Goal: Transaction & Acquisition: Purchase product/service

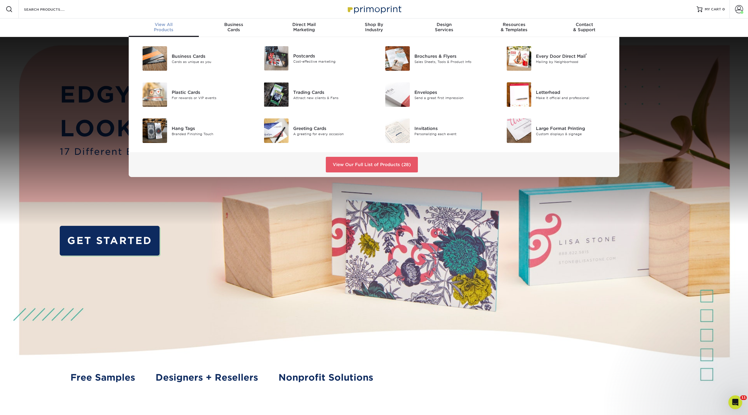
click at [167, 25] on span "View All" at bounding box center [164, 24] width 70 height 5
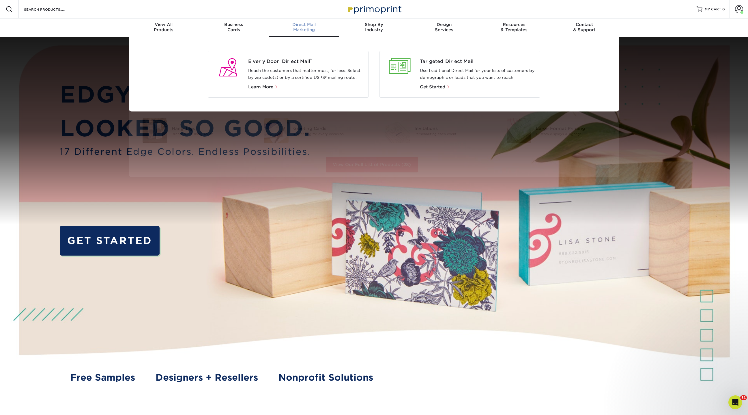
click at [294, 24] on span "Direct Mail" at bounding box center [304, 24] width 70 height 5
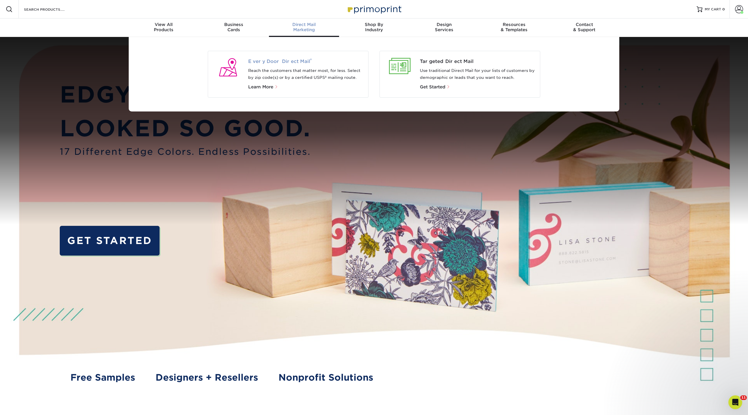
click at [275, 62] on span "Every Door Direct Mail ®" at bounding box center [306, 61] width 116 height 7
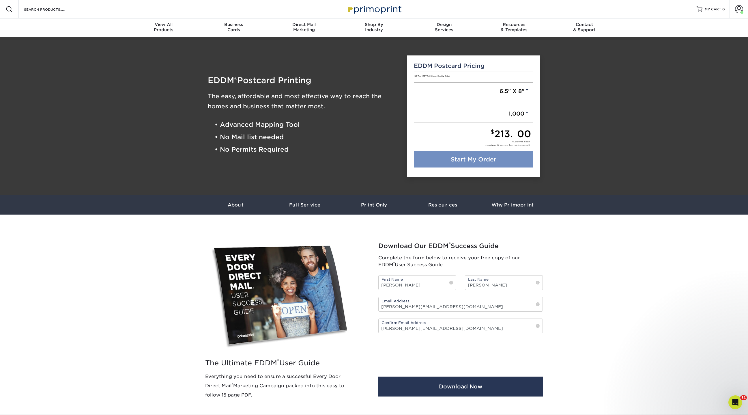
click at [465, 162] on link "Start My Order" at bounding box center [474, 159] width 120 height 16
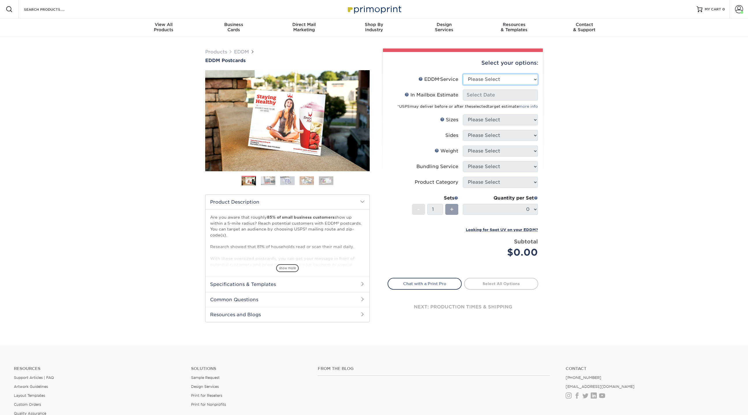
click at [490, 82] on select "Please Select Full Service Print Only" at bounding box center [500, 79] width 75 height 11
select select "full_service"
click at [463, 74] on select "Please Select Full Service Print Only" at bounding box center [500, 79] width 75 height 11
select select "-1"
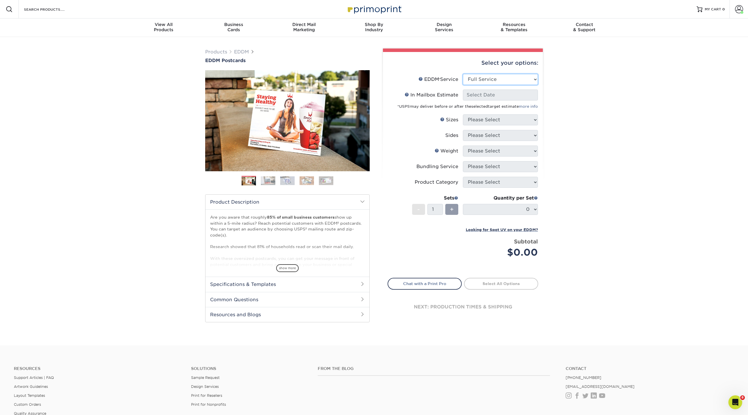
select select "-1"
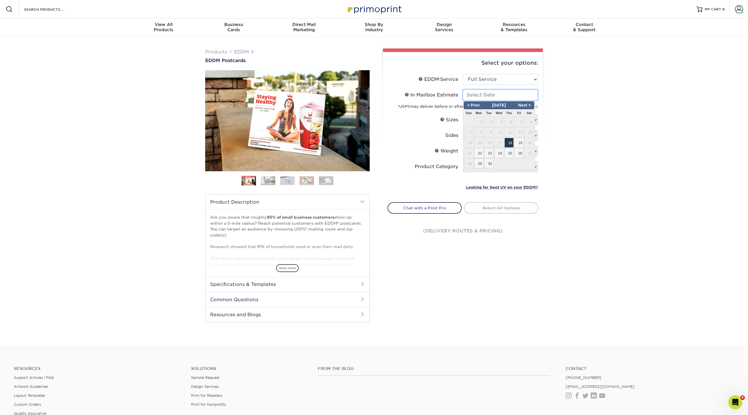
click at [483, 97] on input "In Mailbox Estimate Help In Mailbox Estimate" at bounding box center [500, 95] width 75 height 11
click at [521, 143] on span "19" at bounding box center [520, 143] width 10 height 10
type input "2025-09-19"
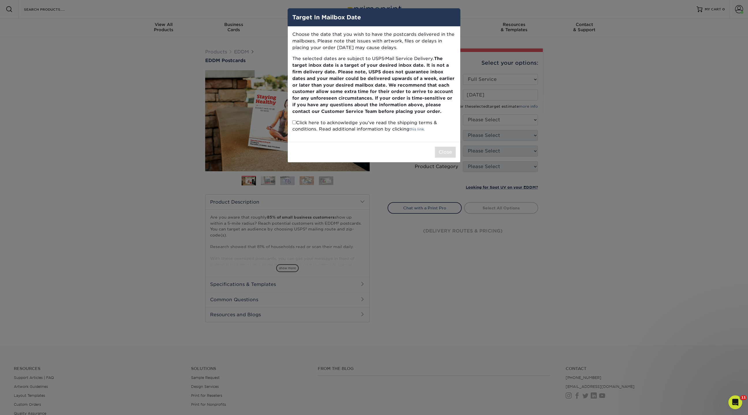
click at [297, 120] on p "Click here to acknowledge you’ve read the shipping terms & conditions. Read add…" at bounding box center [374, 126] width 163 height 13
click at [296, 120] on input "checkbox" at bounding box center [295, 122] width 4 height 4
checkbox input "true"
click at [447, 155] on button "Close" at bounding box center [445, 152] width 21 height 11
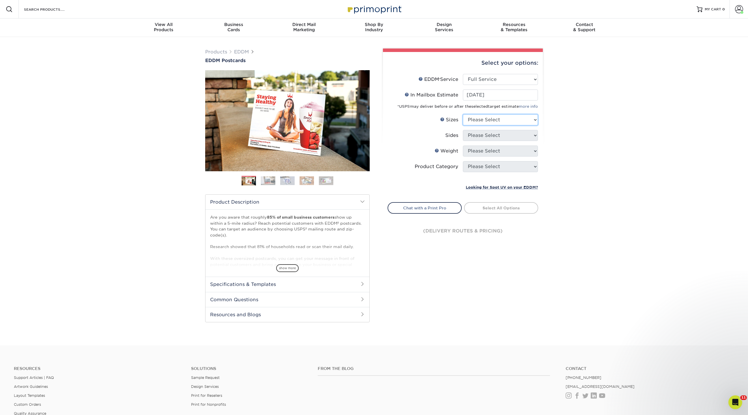
click at [492, 122] on select "Please Select 4.5" x 12" 6" x 12" 6.5" x 8" 6.5" x 9" 6.5" x 12" 7" x 8.5" 8" x…" at bounding box center [500, 119] width 75 height 11
select select "6.50x8.00"
click at [463, 114] on select "Please Select 4.5" x 12" 6" x 12" 6.5" x 8" 6.5" x 9" 6.5" x 12" 7" x 8.5" 8" x…" at bounding box center [500, 119] width 75 height 11
click at [481, 136] on select "Please Select Print Both Sides Print Front Only" at bounding box center [500, 135] width 75 height 11
select select "13abbda7-1d64-4f25-8bb2-c179b224825d"
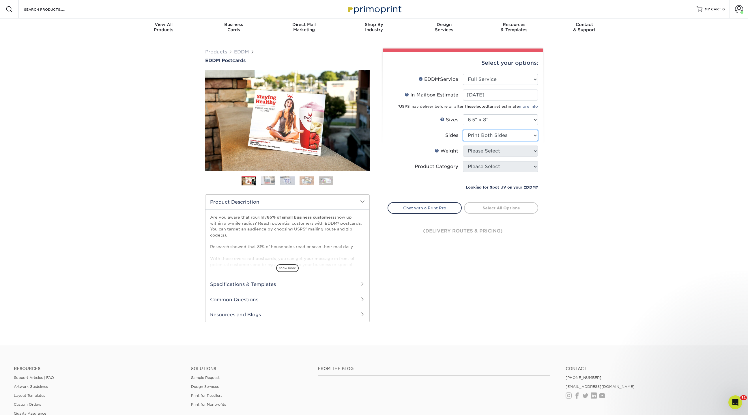
click at [463, 130] on select "Please Select Print Both Sides Print Front Only" at bounding box center [500, 135] width 75 height 11
click at [479, 153] on select "Please Select 16PT 14PT" at bounding box center [500, 151] width 75 height 11
select select "16PT"
click at [463, 146] on select "Please Select 16PT 14PT" at bounding box center [500, 151] width 75 height 11
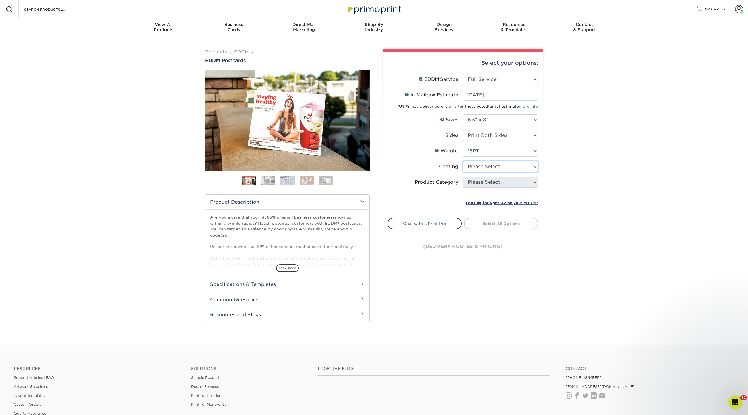
click at [479, 166] on select at bounding box center [500, 166] width 75 height 11
select select "121bb7b5-3b4d-429f-bd8d-bbf80e953313"
click at [463, 161] on select at bounding box center [500, 166] width 75 height 11
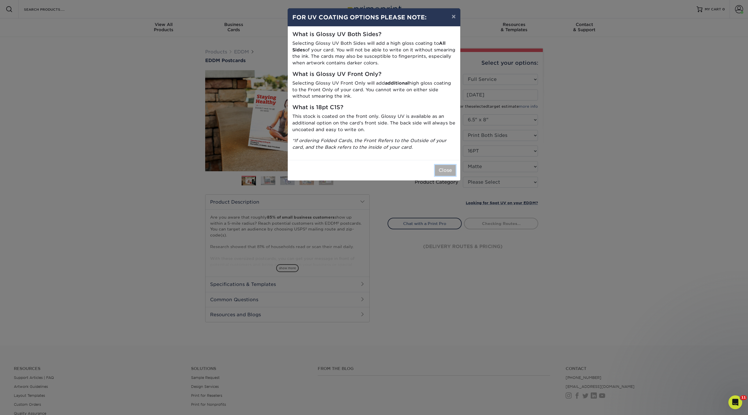
click at [445, 169] on button "Close" at bounding box center [445, 170] width 21 height 11
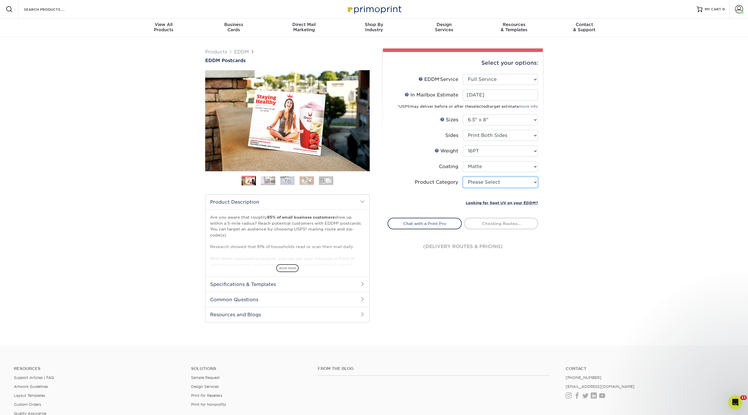
click at [479, 181] on select "Please Select Postcards" at bounding box center [500, 182] width 75 height 11
select select "9b7272e0-d6c8-4c3c-8e97-d3a1bcdab858"
click at [463, 177] on select "Please Select Postcards" at bounding box center [500, 182] width 75 height 11
type input "0d2f34e2-947b-42e1-92e7-d2b9bd0eaead"
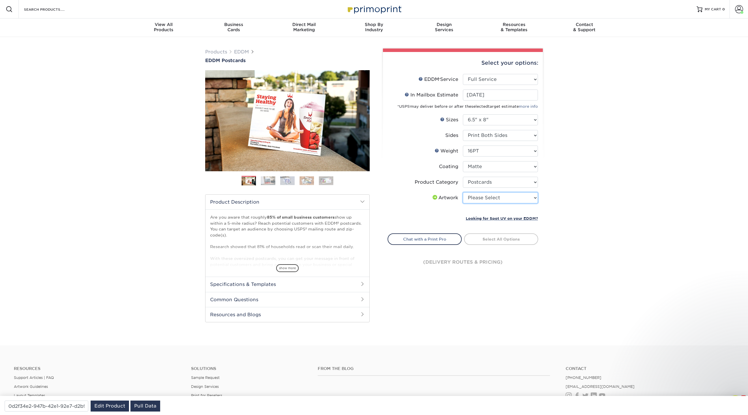
click at [485, 196] on select "Please Select I will upload files I need a design - $150" at bounding box center [500, 197] width 75 height 11
select select "upload"
click at [463, 192] on select "Please Select I will upload files I need a design - $150" at bounding box center [500, 197] width 75 height 11
click at [494, 242] on link "Select Routes" at bounding box center [501, 238] width 74 height 10
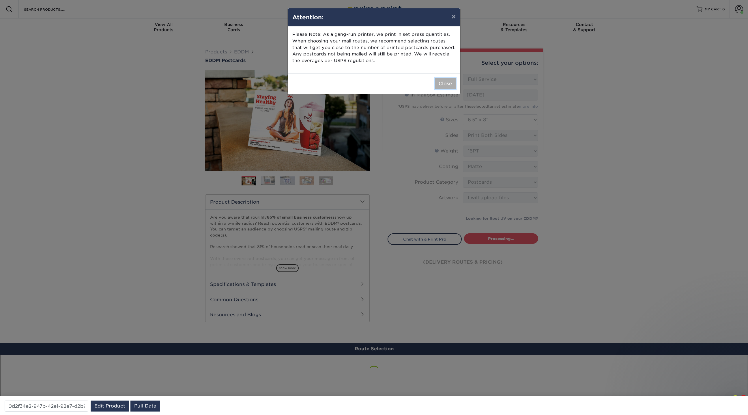
click at [449, 84] on button "Close" at bounding box center [445, 83] width 21 height 11
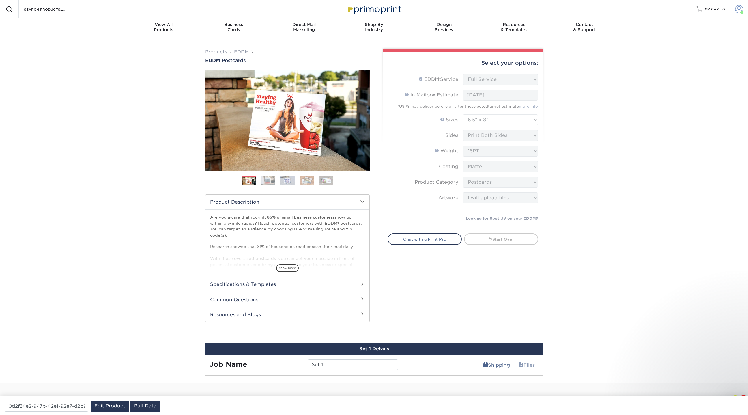
click at [735, 8] on link "Account" at bounding box center [739, 9] width 18 height 18
click at [678, 108] on link "Logout" at bounding box center [705, 111] width 72 height 7
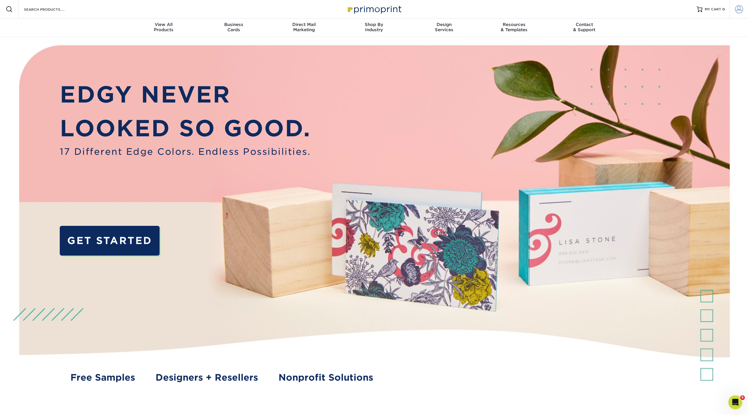
click at [739, 12] on span at bounding box center [739, 9] width 8 height 8
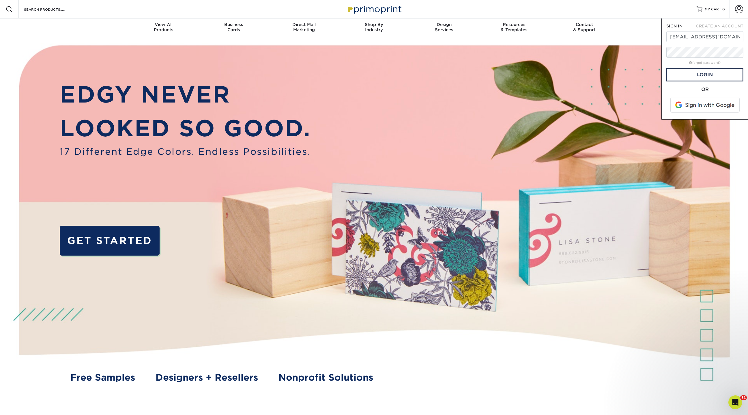
click at [584, 78] on img at bounding box center [374, 222] width 741 height 370
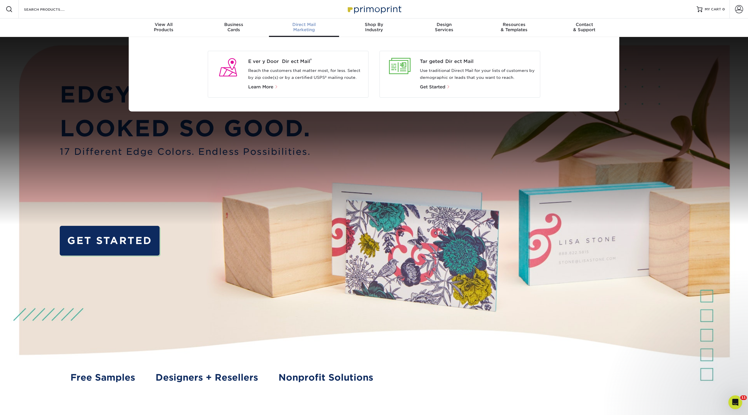
click at [275, 68] on p "Reach the customers that matter most, for less. Select by zip code(s) or by a c…" at bounding box center [306, 74] width 116 height 14
click at [284, 64] on span "Every Door Direct Mail ®" at bounding box center [306, 61] width 116 height 7
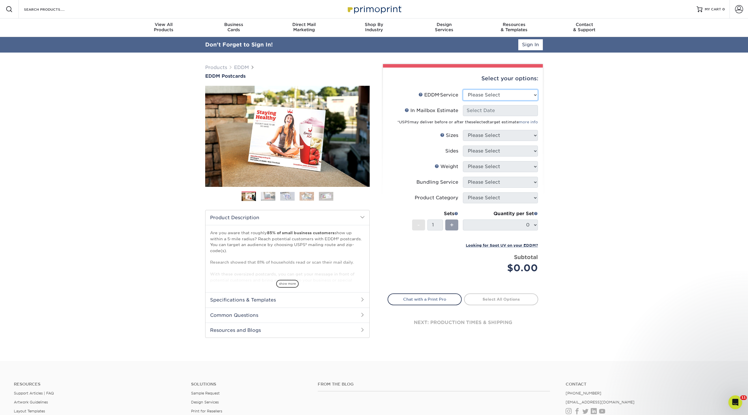
click at [488, 95] on select "Please Select Full Service Print Only" at bounding box center [500, 95] width 75 height 11
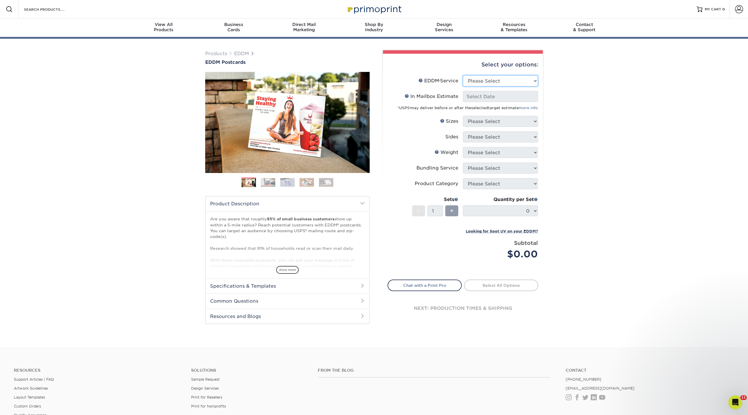
select select "full_service"
click at [463, 75] on select "Please Select Full Service Print Only" at bounding box center [500, 80] width 75 height 11
select select "-1"
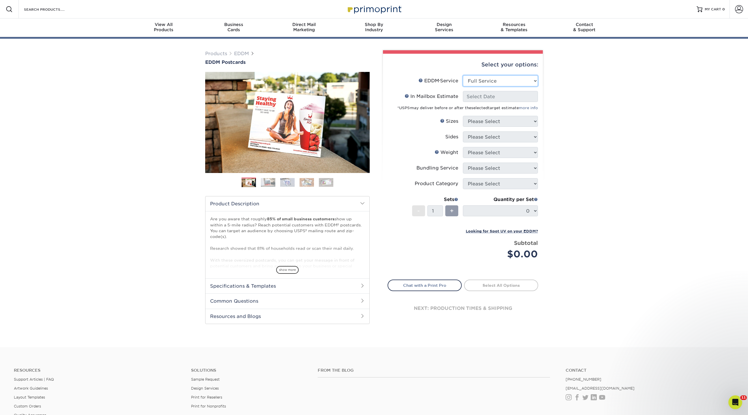
select select "-1"
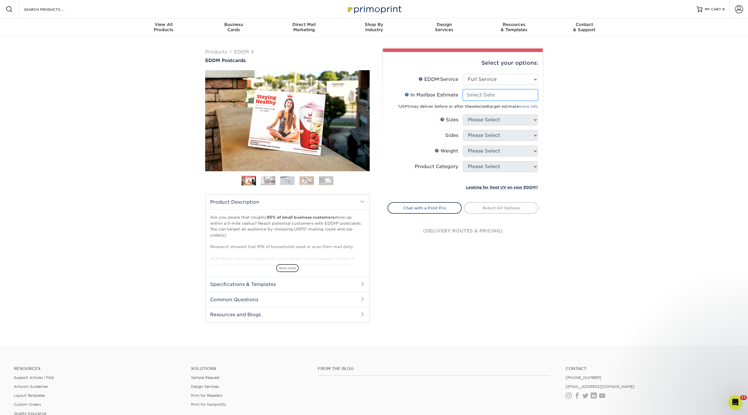
click at [481, 93] on input "In Mailbox Estimate Help In Mailbox Estimate" at bounding box center [500, 95] width 75 height 11
click at [511, 150] on span "25" at bounding box center [510, 153] width 10 height 10
type input "[DATE]"
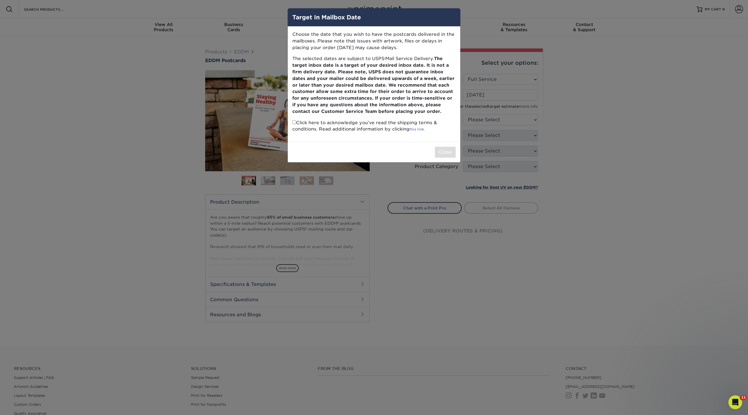
click at [294, 123] on input "checkbox" at bounding box center [295, 122] width 4 height 4
checkbox input "true"
click at [449, 149] on button "Close" at bounding box center [445, 152] width 21 height 11
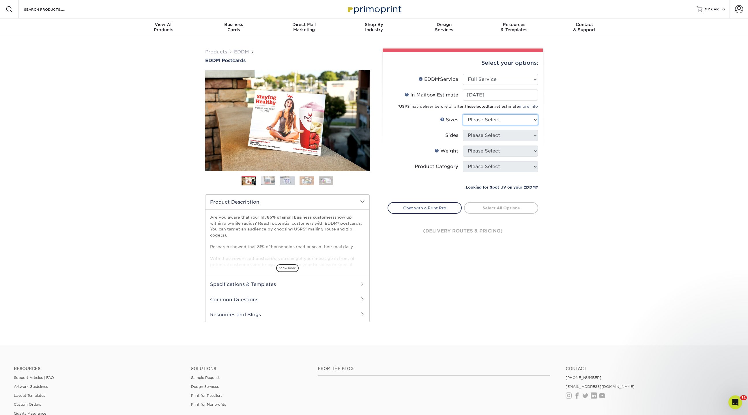
click at [494, 122] on select "Please Select 4.5" x 12" 6" x 12" 6.5" x 8" 6.5" x 9" 6.5" x 12" 7" x 8.5" 8" x…" at bounding box center [500, 119] width 75 height 11
select select "6.50x9.00"
click at [463, 114] on select "Please Select 4.5" x 12" 6" x 12" 6.5" x 8" 6.5" x 9" 6.5" x 12" 7" x 8.5" 8" x…" at bounding box center [500, 119] width 75 height 11
click at [481, 135] on select "Please Select Print Both Sides Print Front Only" at bounding box center [500, 135] width 75 height 11
select select "13abbda7-1d64-4f25-8bb2-c179b224825d"
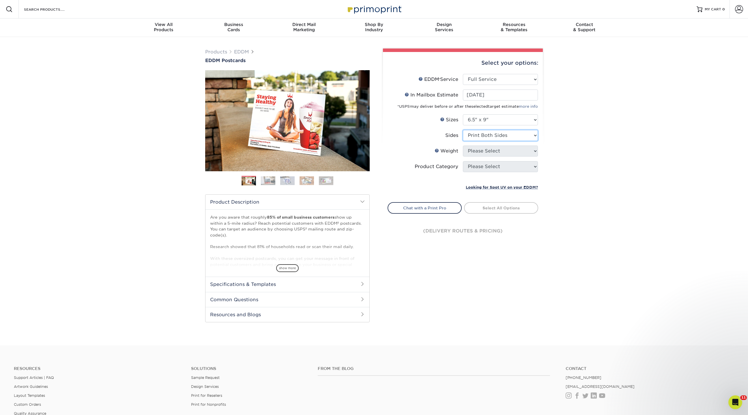
click at [463, 130] on select "Please Select Print Both Sides Print Front Only" at bounding box center [500, 135] width 75 height 11
click at [481, 155] on select "Please Select 16PT 14PT" at bounding box center [500, 151] width 75 height 11
select select "16PT"
click at [463, 146] on select "Please Select 16PT 14PT" at bounding box center [500, 151] width 75 height 11
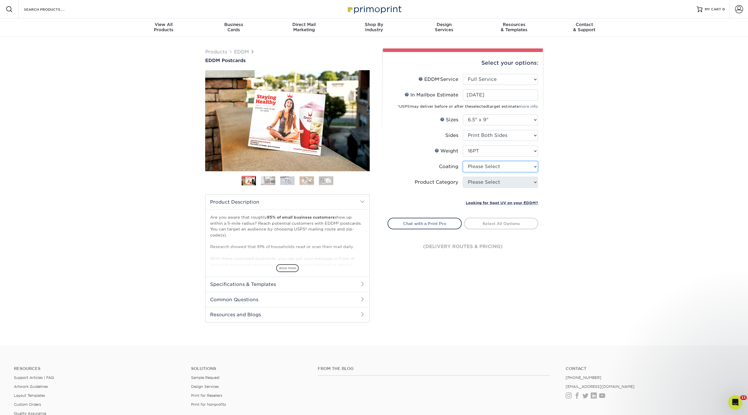
click at [480, 169] on select at bounding box center [500, 166] width 75 height 11
select select "121bb7b5-3b4d-429f-bd8d-bbf80e953313"
click at [463, 161] on select at bounding box center [500, 166] width 75 height 11
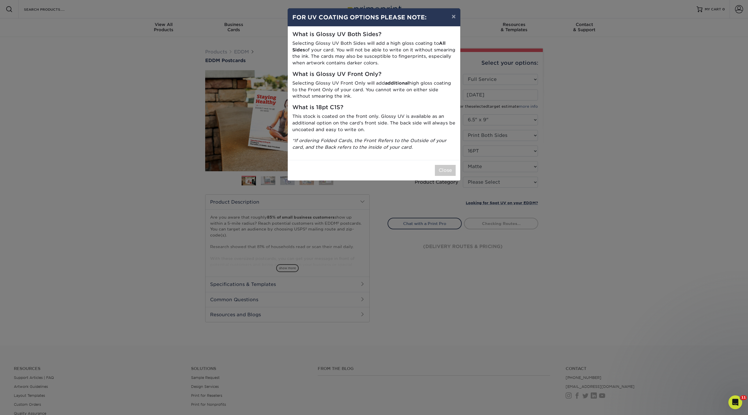
click at [447, 176] on div "Close" at bounding box center [374, 170] width 173 height 21
click at [450, 171] on button "Close" at bounding box center [445, 170] width 21 height 11
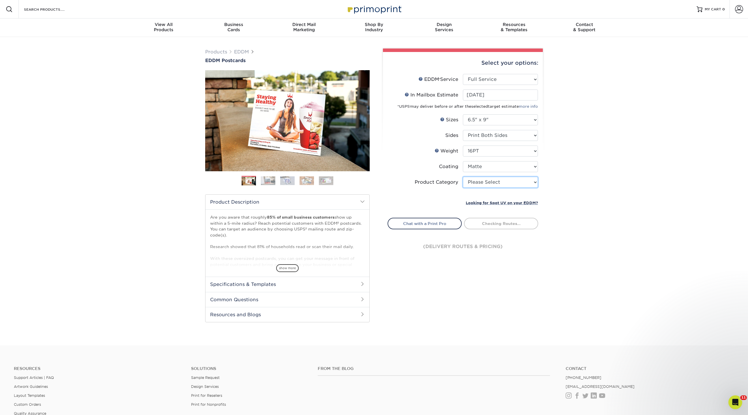
click at [482, 182] on select "Please Select Postcards" at bounding box center [500, 182] width 75 height 11
select select "9b7272e0-d6c8-4c3c-8e97-d3a1bcdab858"
click at [463, 177] on select "Please Select Postcards" at bounding box center [500, 182] width 75 height 11
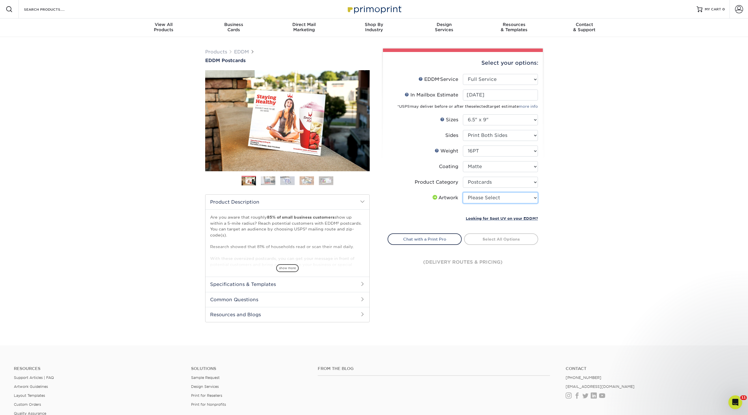
click at [481, 199] on select "Please Select I will upload files I need a design - $150" at bounding box center [500, 197] width 75 height 11
select select "upload"
click at [463, 192] on select "Please Select I will upload files I need a design - $150" at bounding box center [500, 197] width 75 height 11
click at [500, 241] on link "Select Routes" at bounding box center [501, 238] width 74 height 10
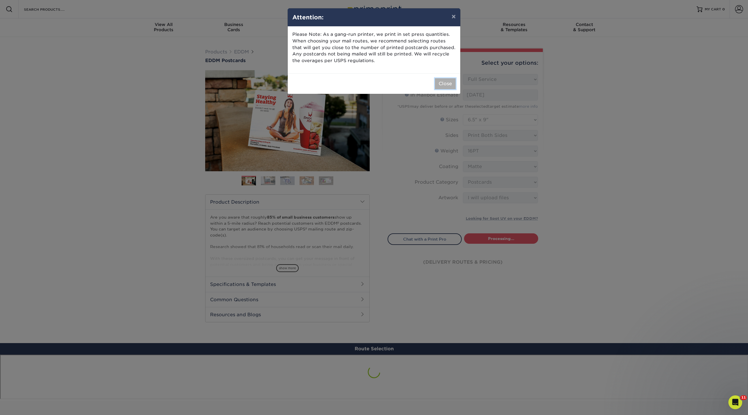
click at [445, 84] on button "Close" at bounding box center [445, 83] width 21 height 11
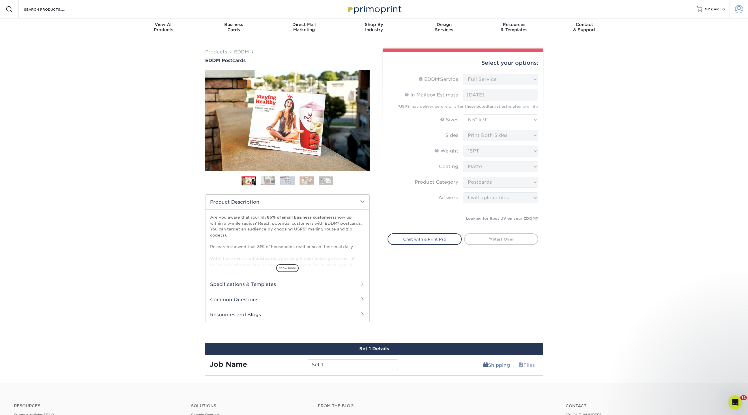
click at [737, 12] on span at bounding box center [739, 9] width 8 height 8
click at [614, 150] on div "Products EDDM EDDM Postcards Previous Next" at bounding box center [374, 210] width 748 height 346
click at [743, 8] on span at bounding box center [739, 9] width 8 height 8
click at [699, 73] on link "Login" at bounding box center [705, 74] width 77 height 13
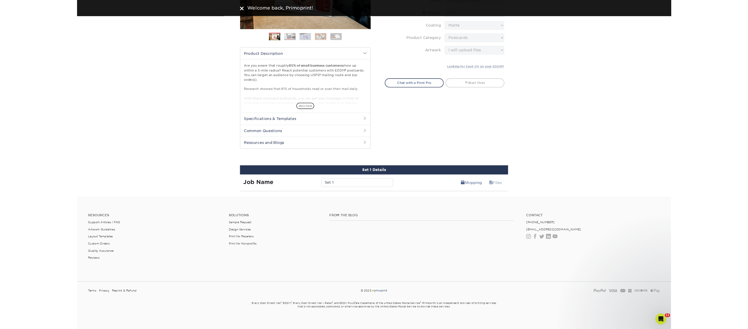
scroll to position [135, 0]
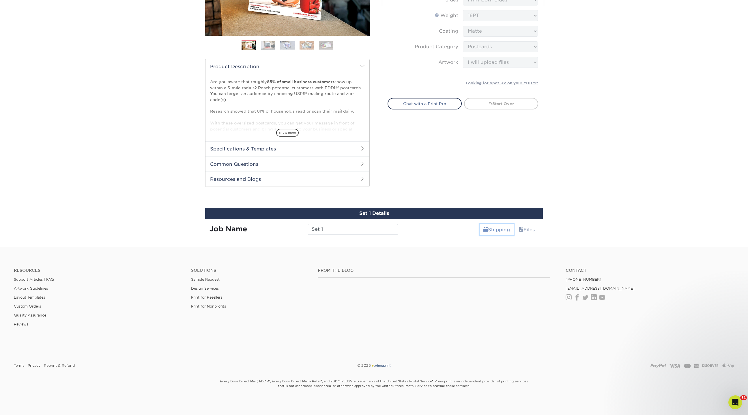
click at [504, 230] on link "Shipping" at bounding box center [497, 230] width 34 height 12
click at [412, 247] on footer "Resources Support Articles | FAQ Artwork Guidelines Layout Templates Custom Ord…" at bounding box center [374, 331] width 748 height 169
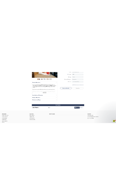
scroll to position [305, 0]
